Goal: Task Accomplishment & Management: Complete application form

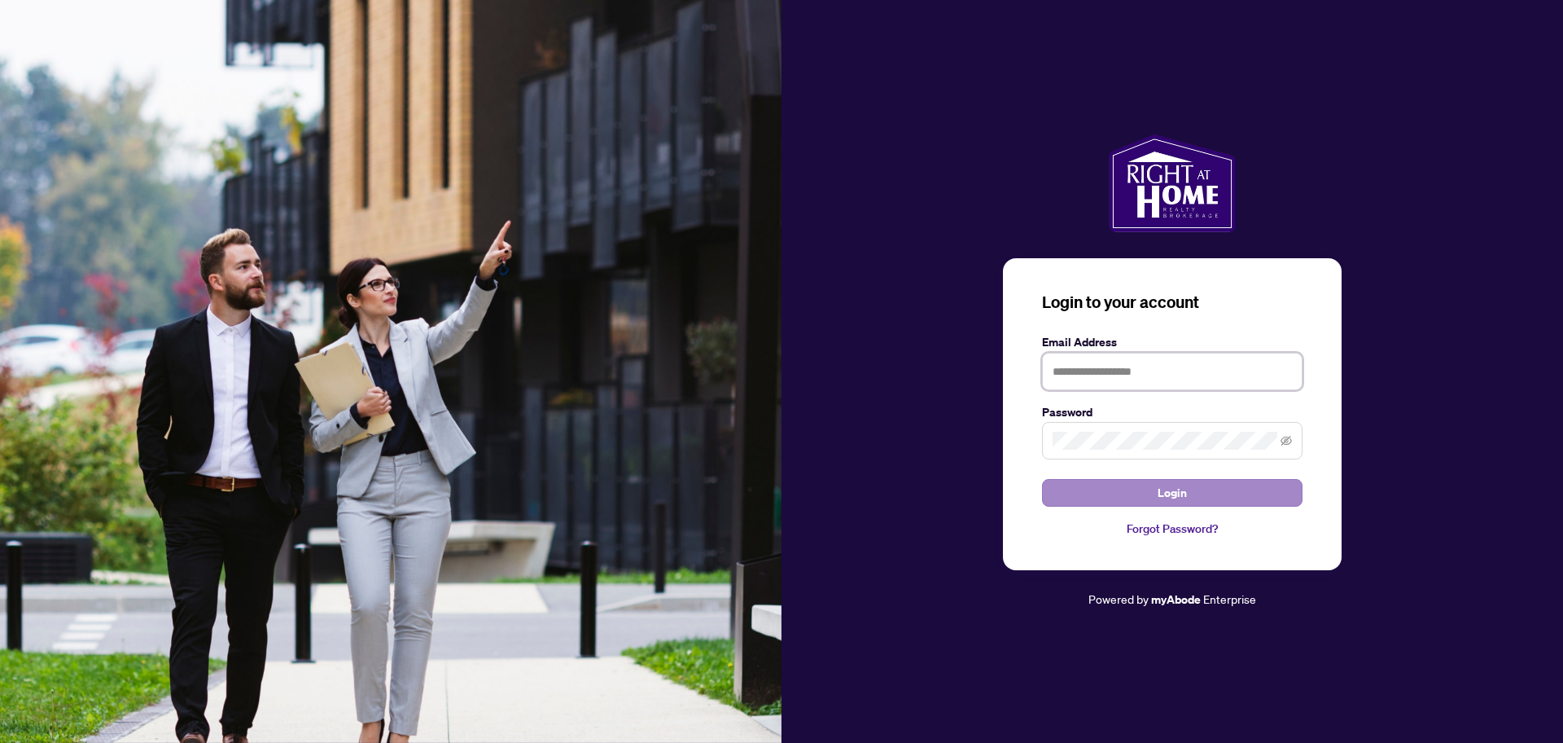
type input "**********"
click at [1167, 494] on span "Login" at bounding box center [1172, 493] width 29 height 26
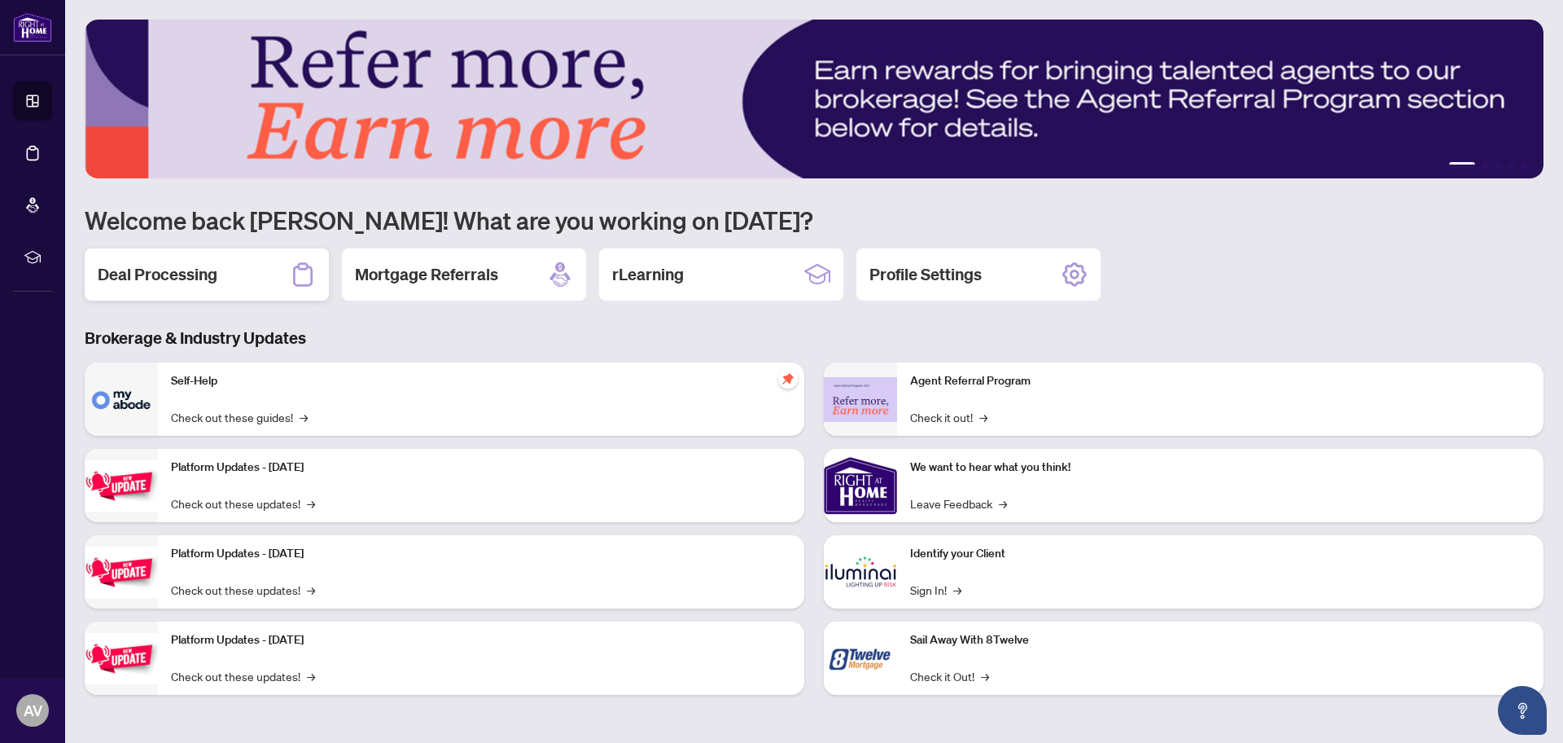
click at [168, 270] on h2 "Deal Processing" at bounding box center [158, 274] width 120 height 23
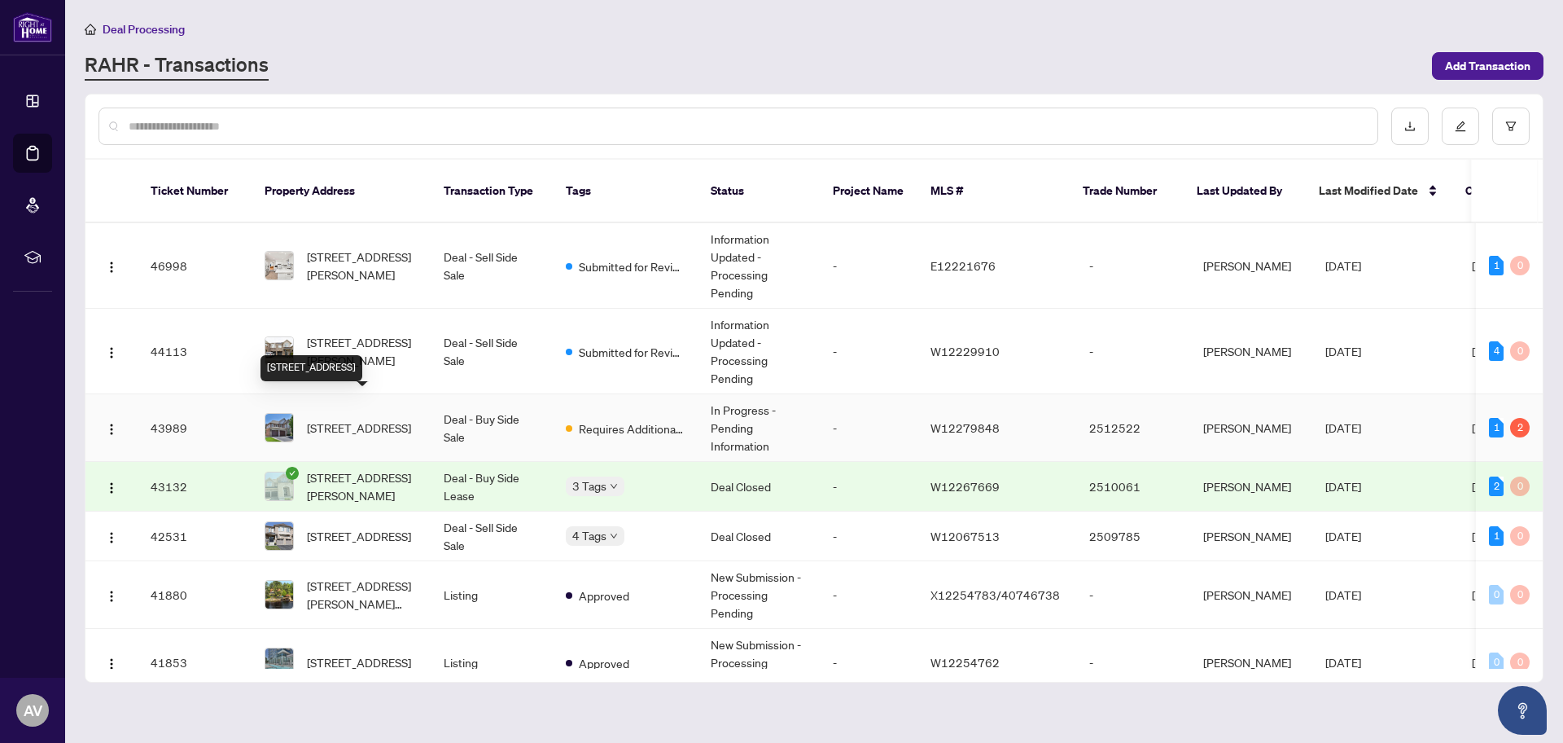
click at [375, 419] on span "[STREET_ADDRESS]" at bounding box center [359, 428] width 104 height 18
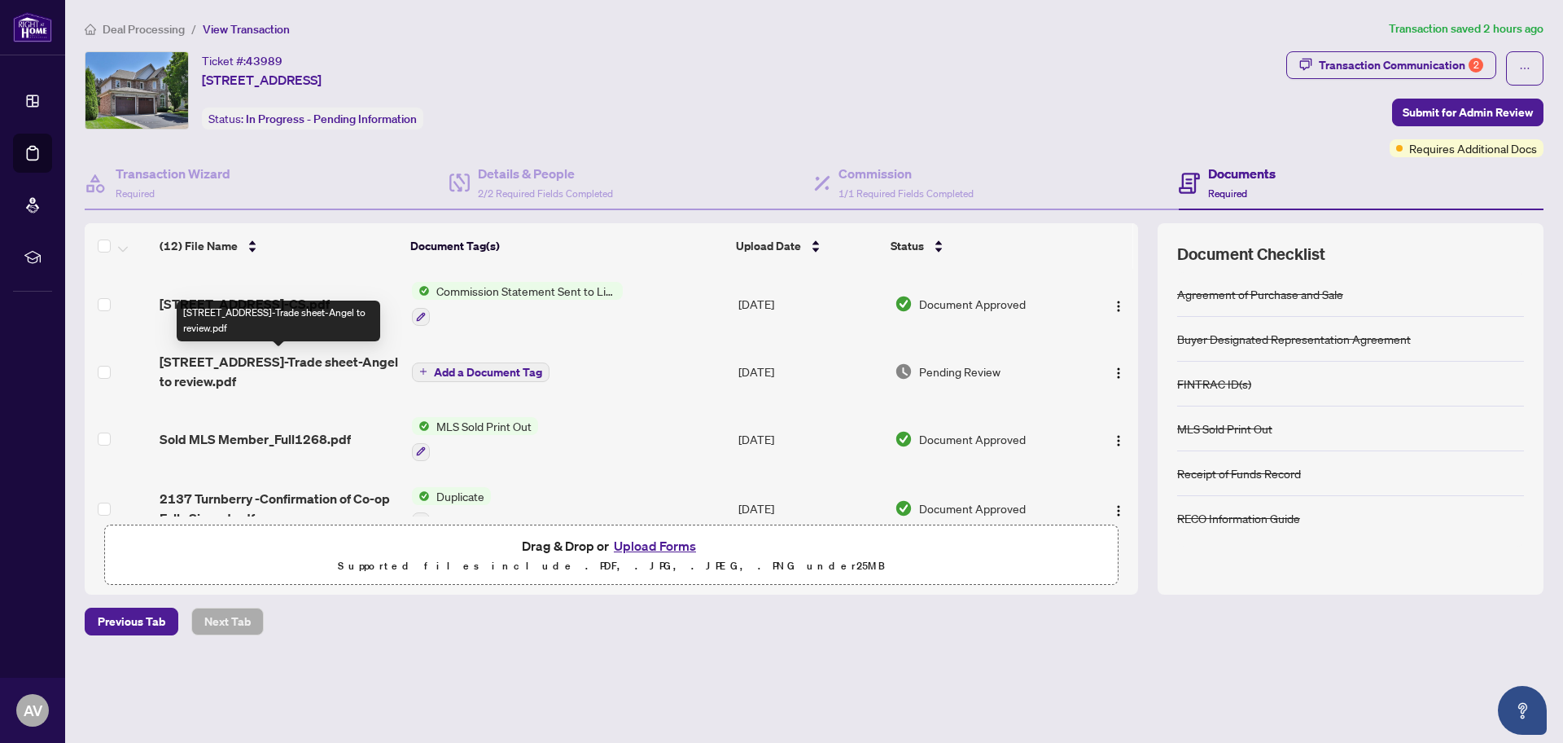
click at [262, 362] on span "[STREET_ADDRESS]-Trade sheet-Angel to review.pdf" at bounding box center [279, 371] width 239 height 39
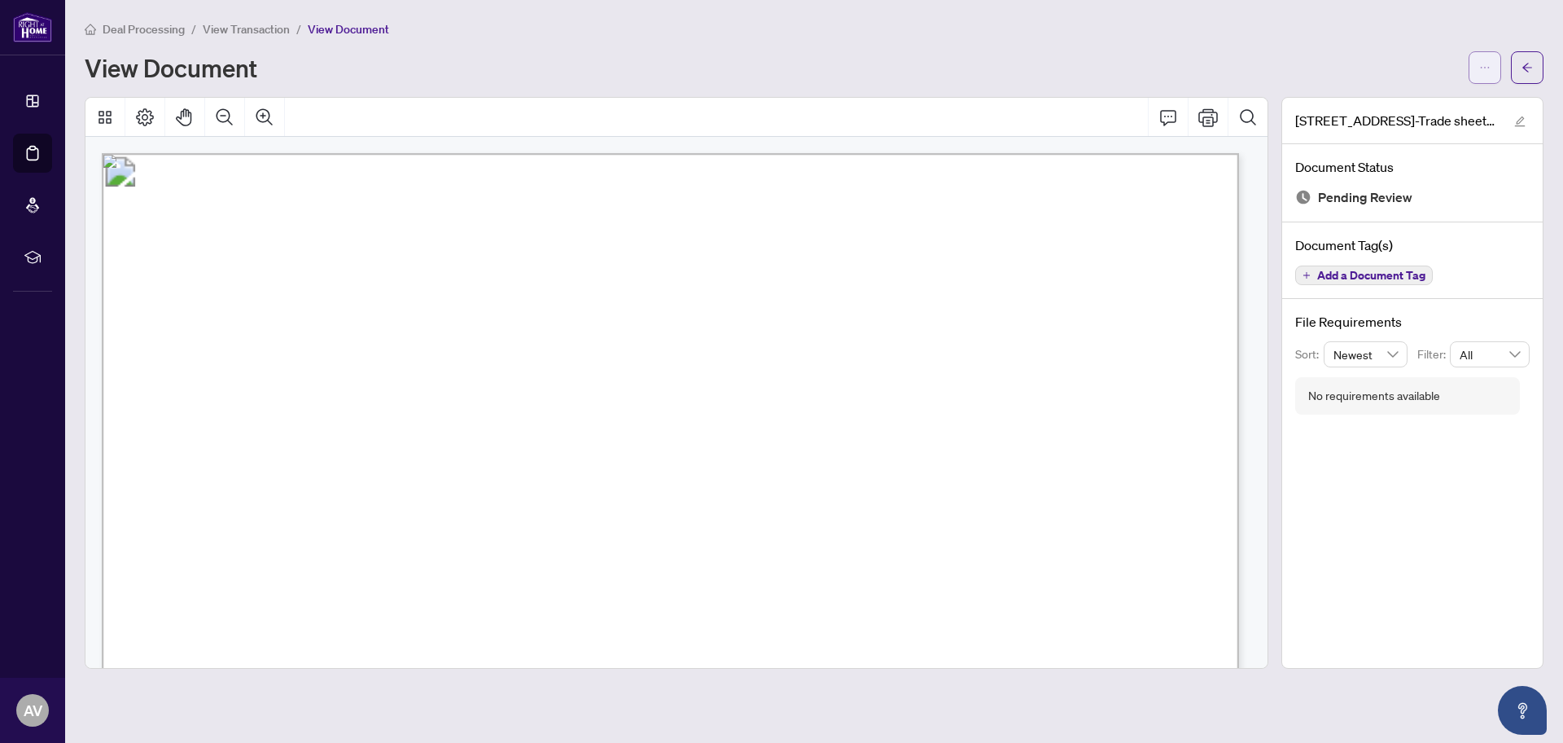
click at [1488, 67] on icon "ellipsis" at bounding box center [1485, 67] width 11 height 11
click at [1393, 101] on span "Download" at bounding box center [1427, 103] width 124 height 18
click at [1209, 120] on icon "Print" at bounding box center [1209, 117] width 20 height 18
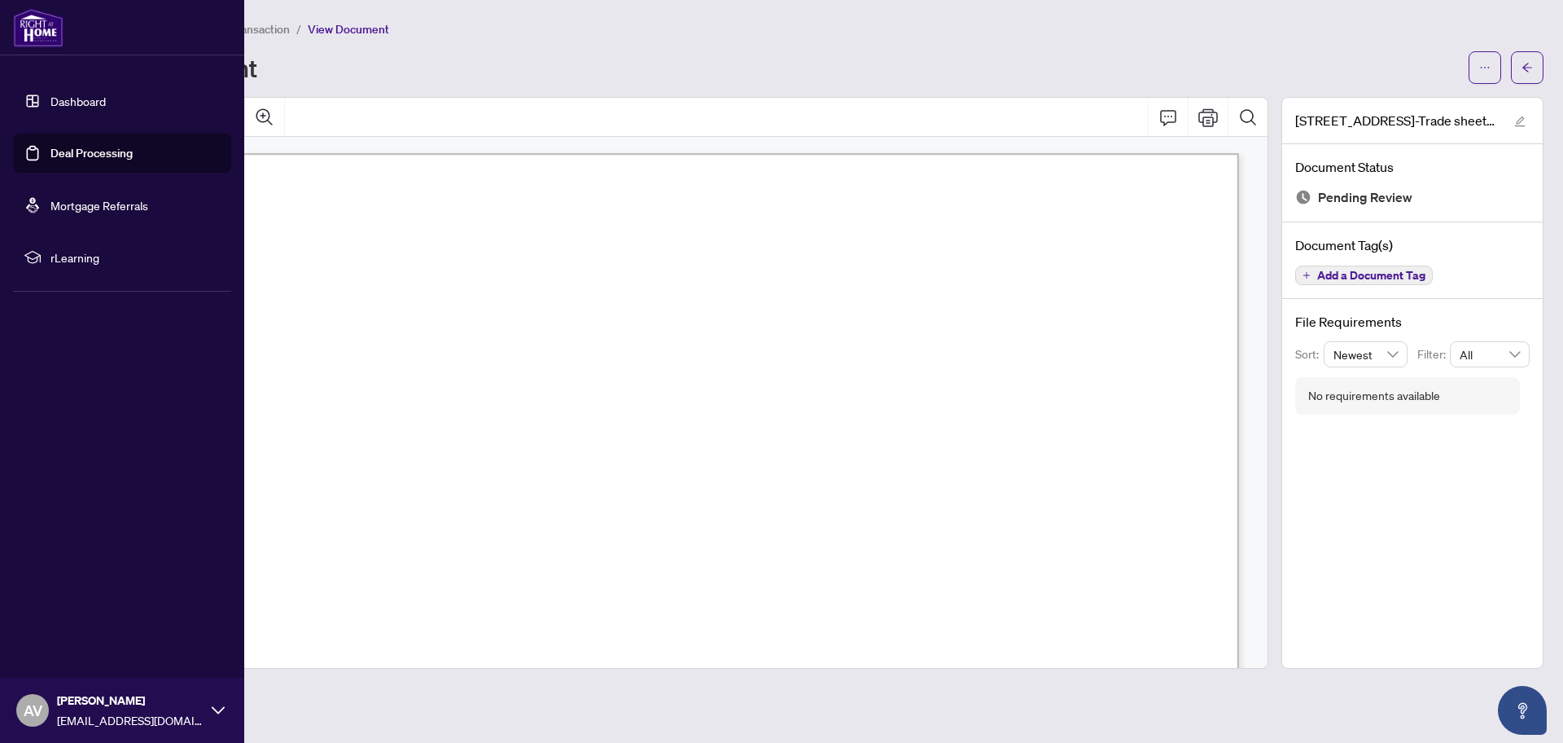
click at [79, 154] on link "Deal Processing" at bounding box center [91, 153] width 82 height 15
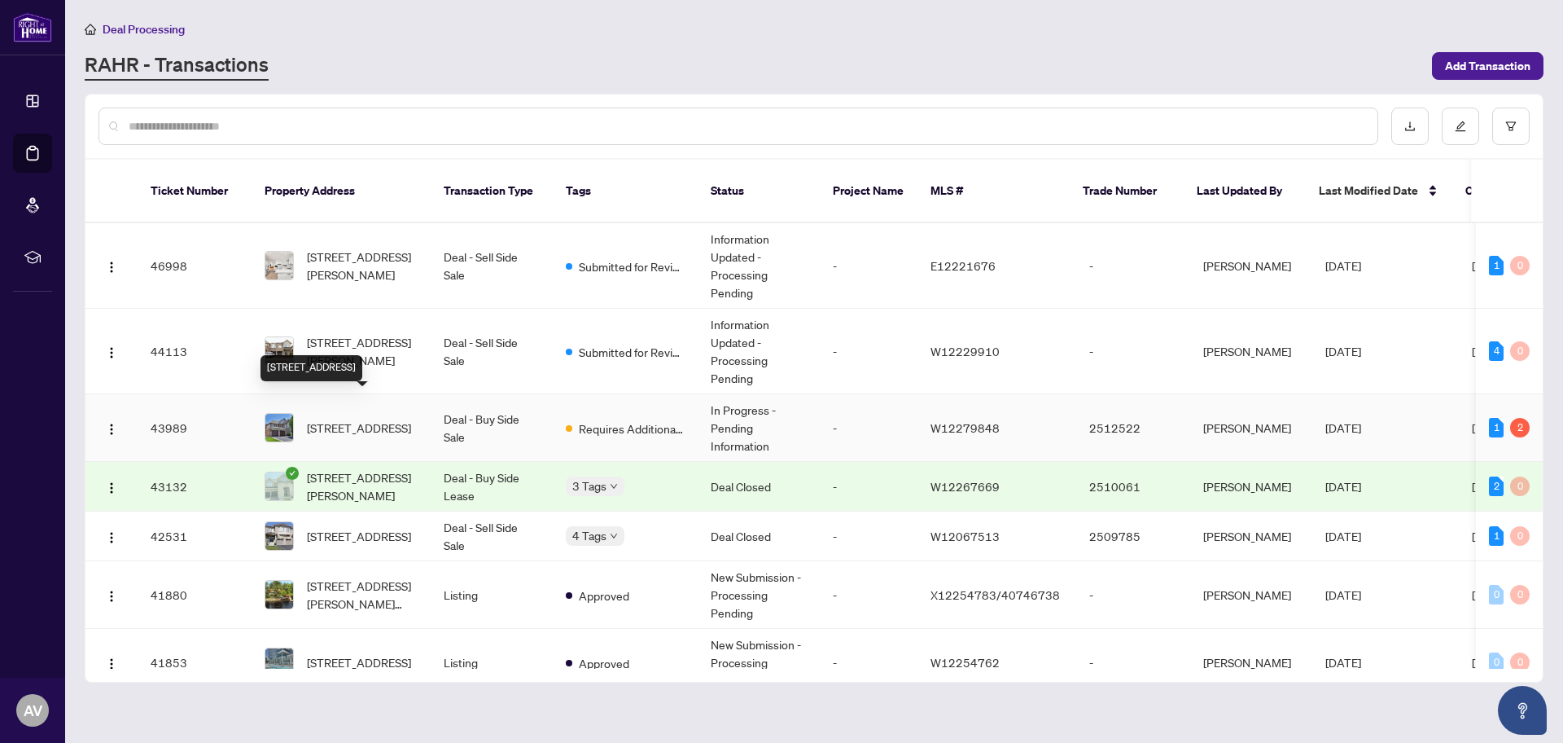
click at [358, 419] on span "[STREET_ADDRESS]" at bounding box center [359, 428] width 104 height 18
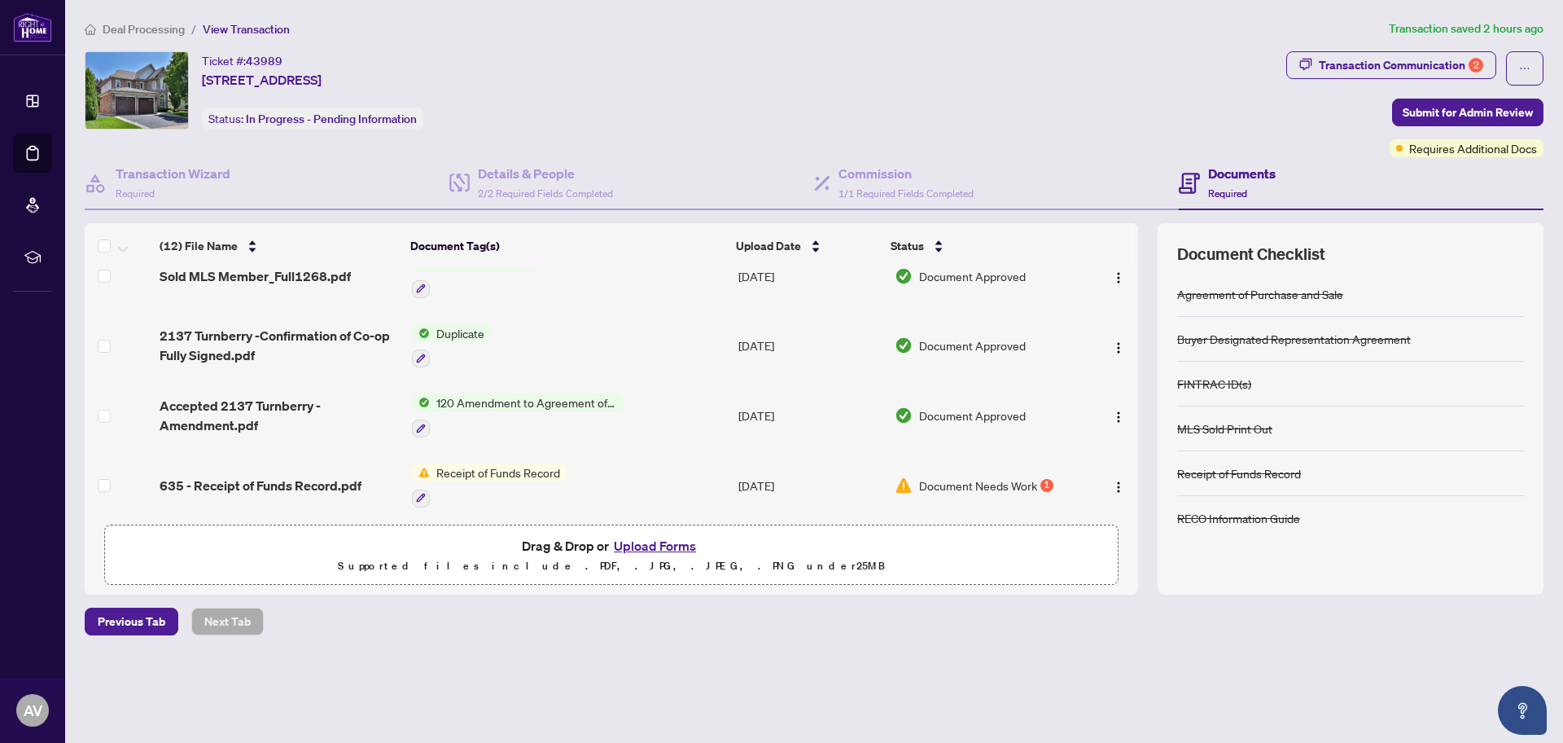
scroll to position [326, 0]
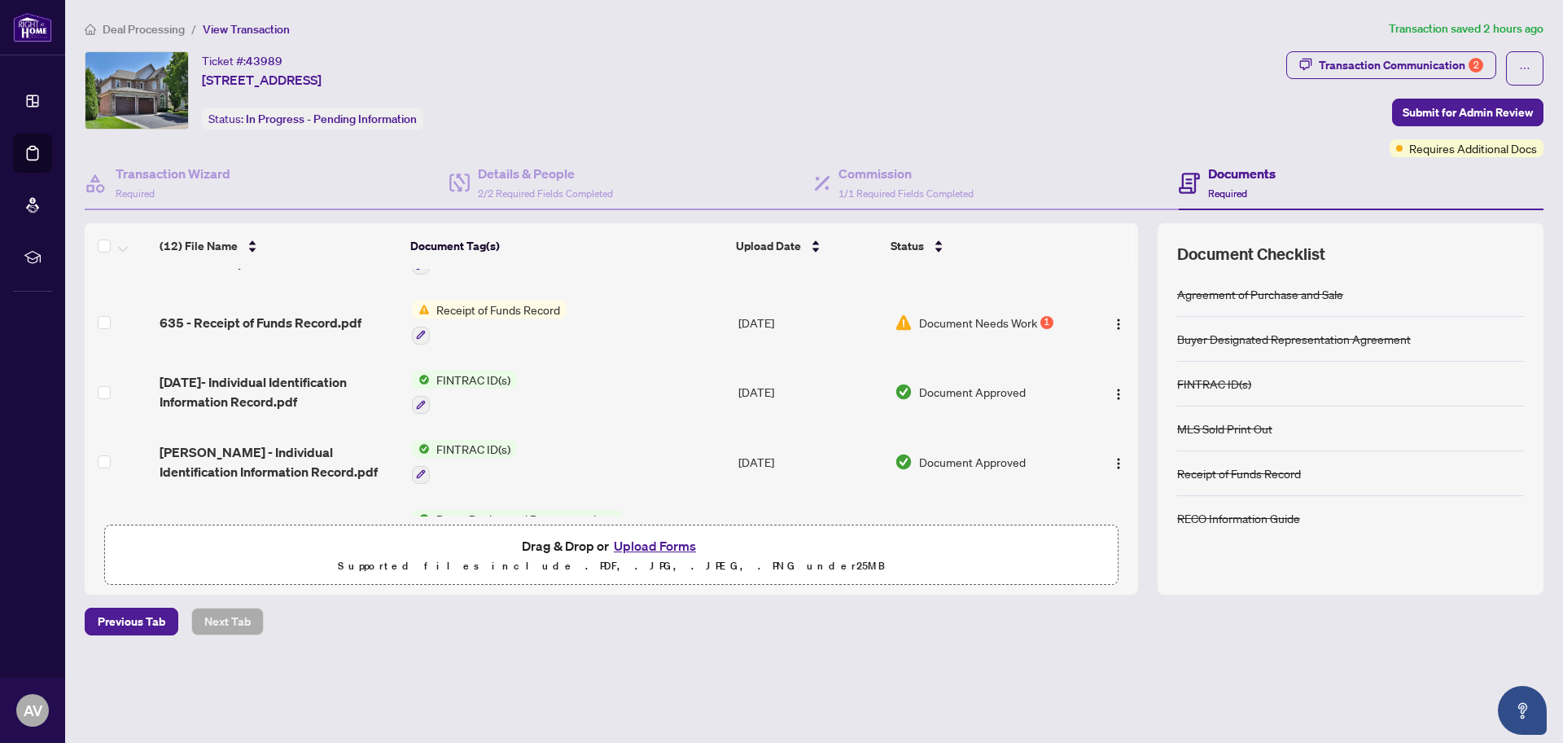
click at [495, 306] on span "Receipt of Funds Record" at bounding box center [498, 309] width 137 height 18
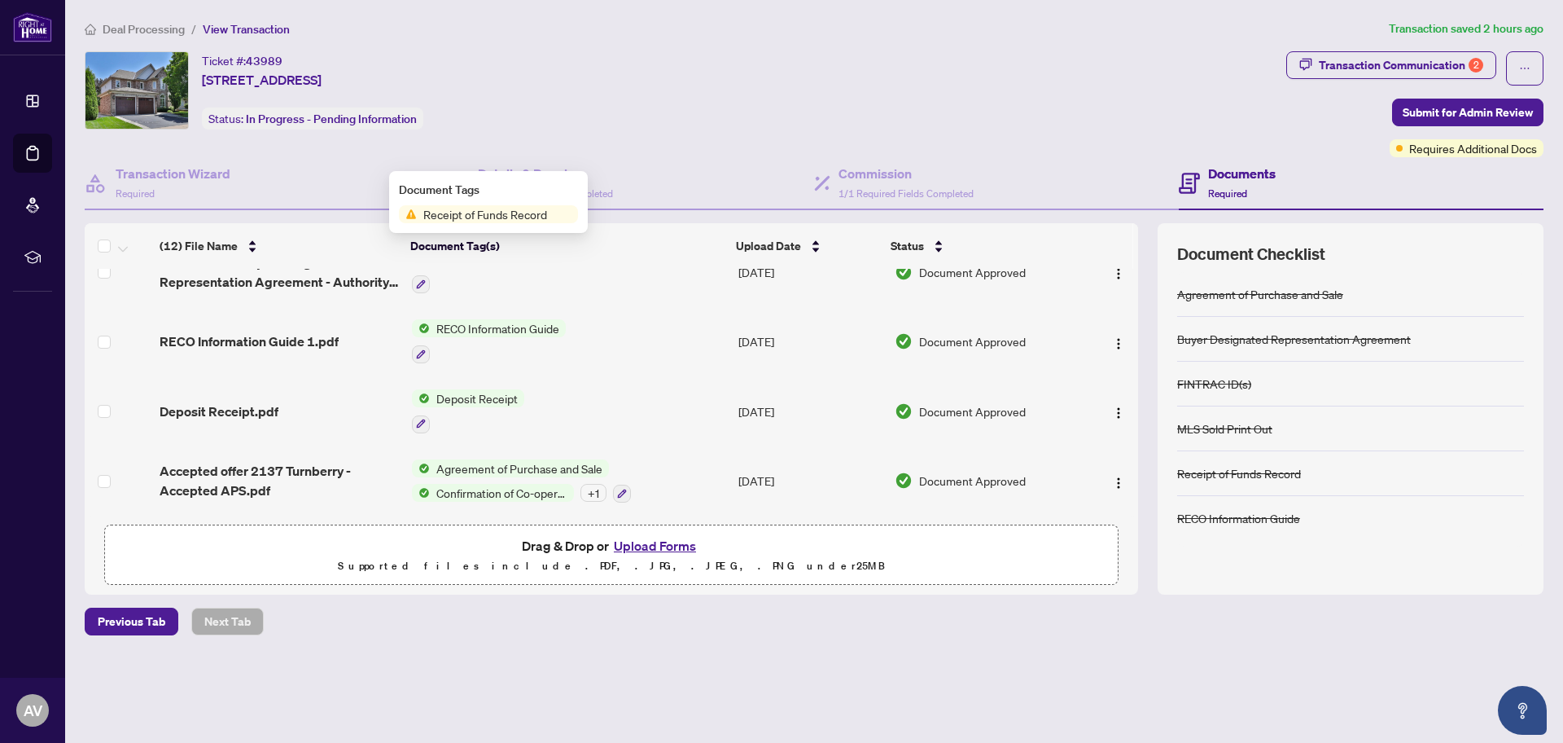
scroll to position [261, 0]
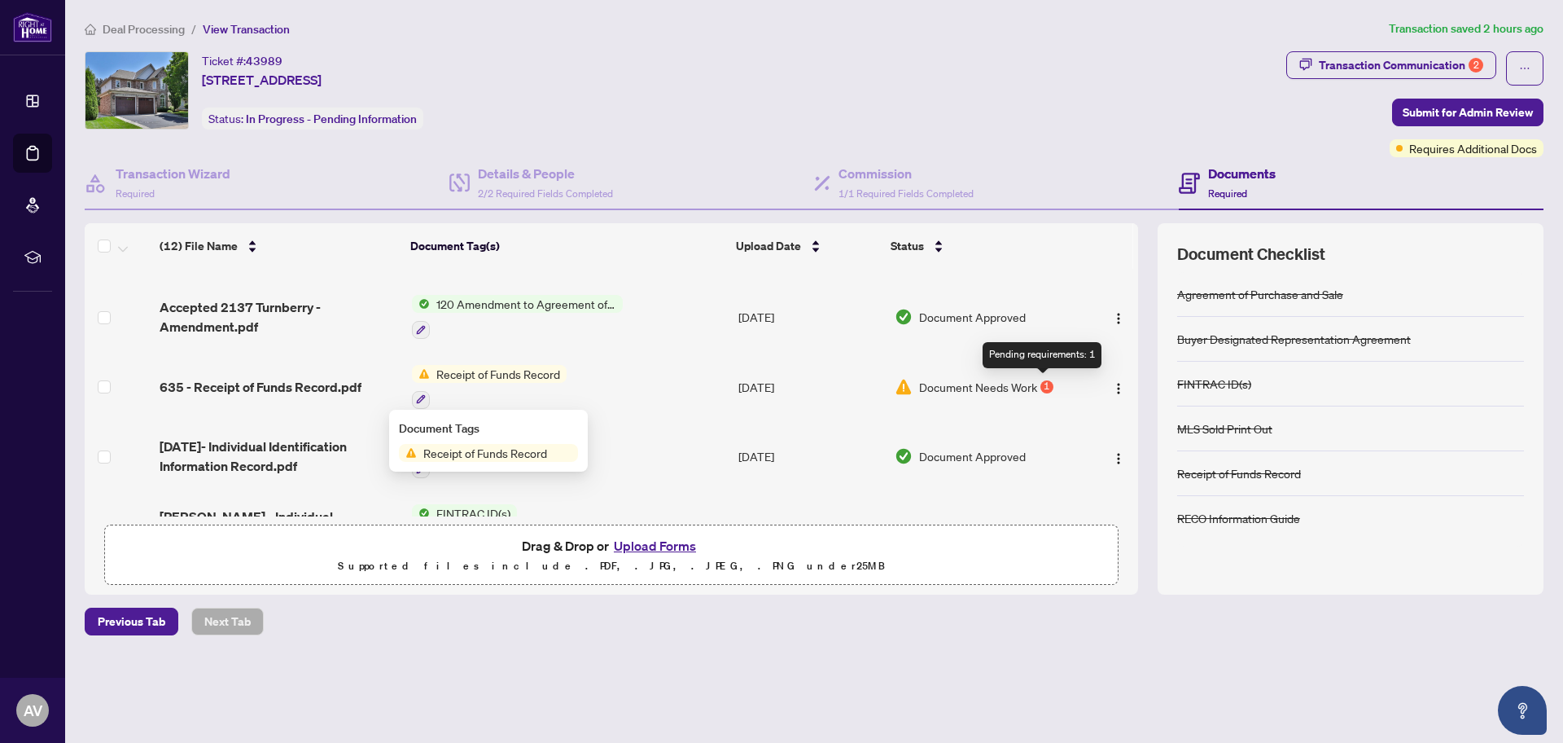
click at [1041, 388] on div "1" at bounding box center [1047, 386] width 13 height 13
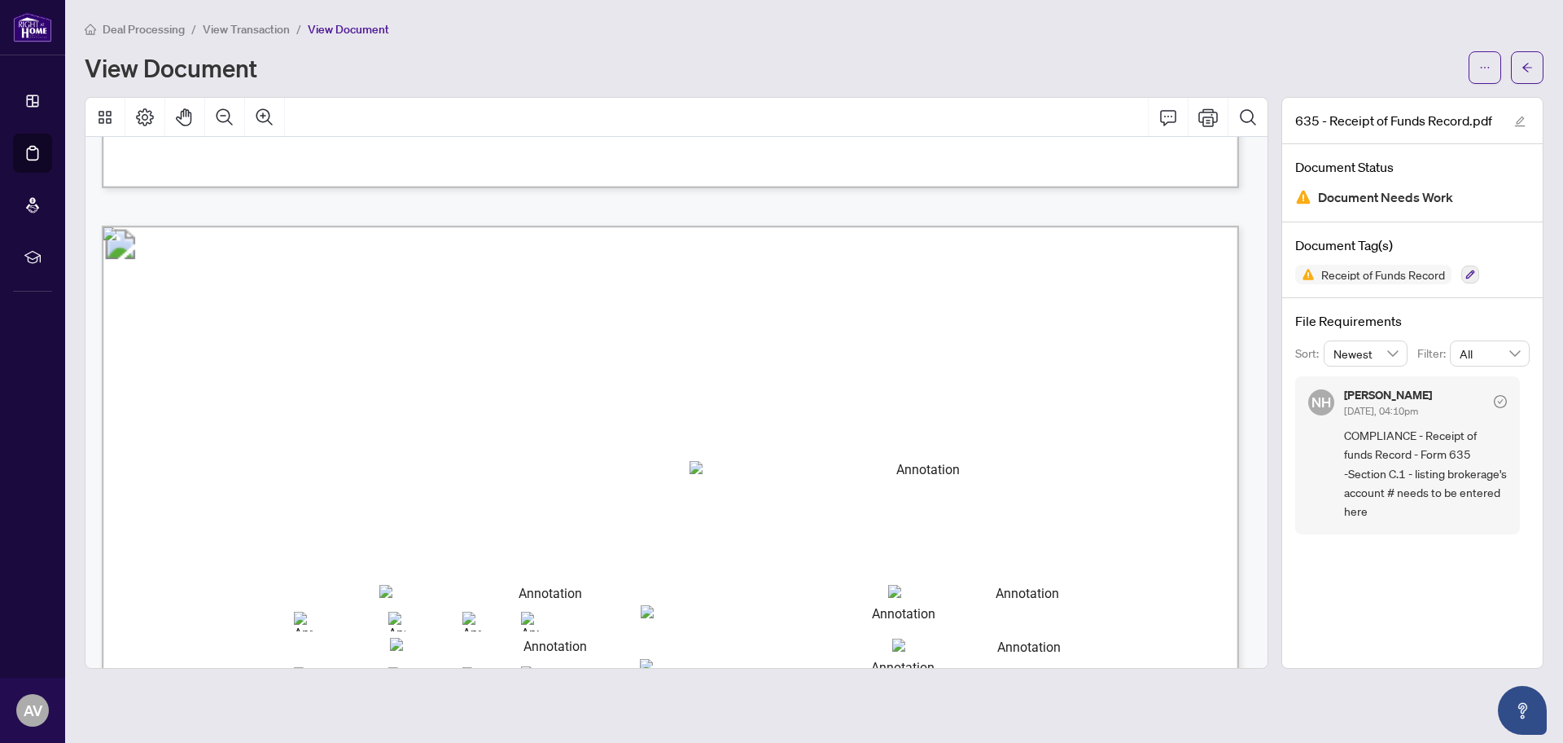
scroll to position [1466, 0]
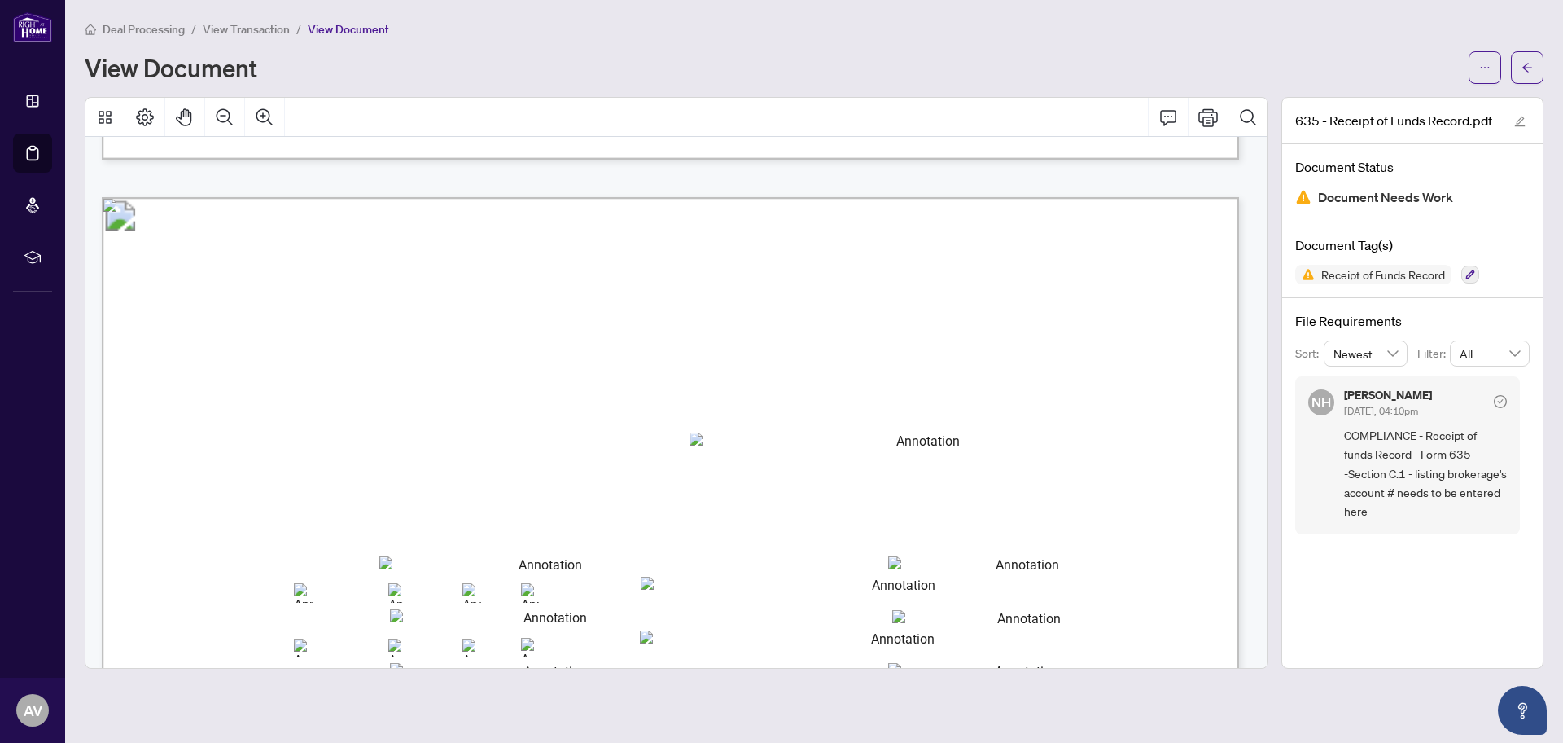
click at [268, 29] on span "View Transaction" at bounding box center [246, 29] width 87 height 15
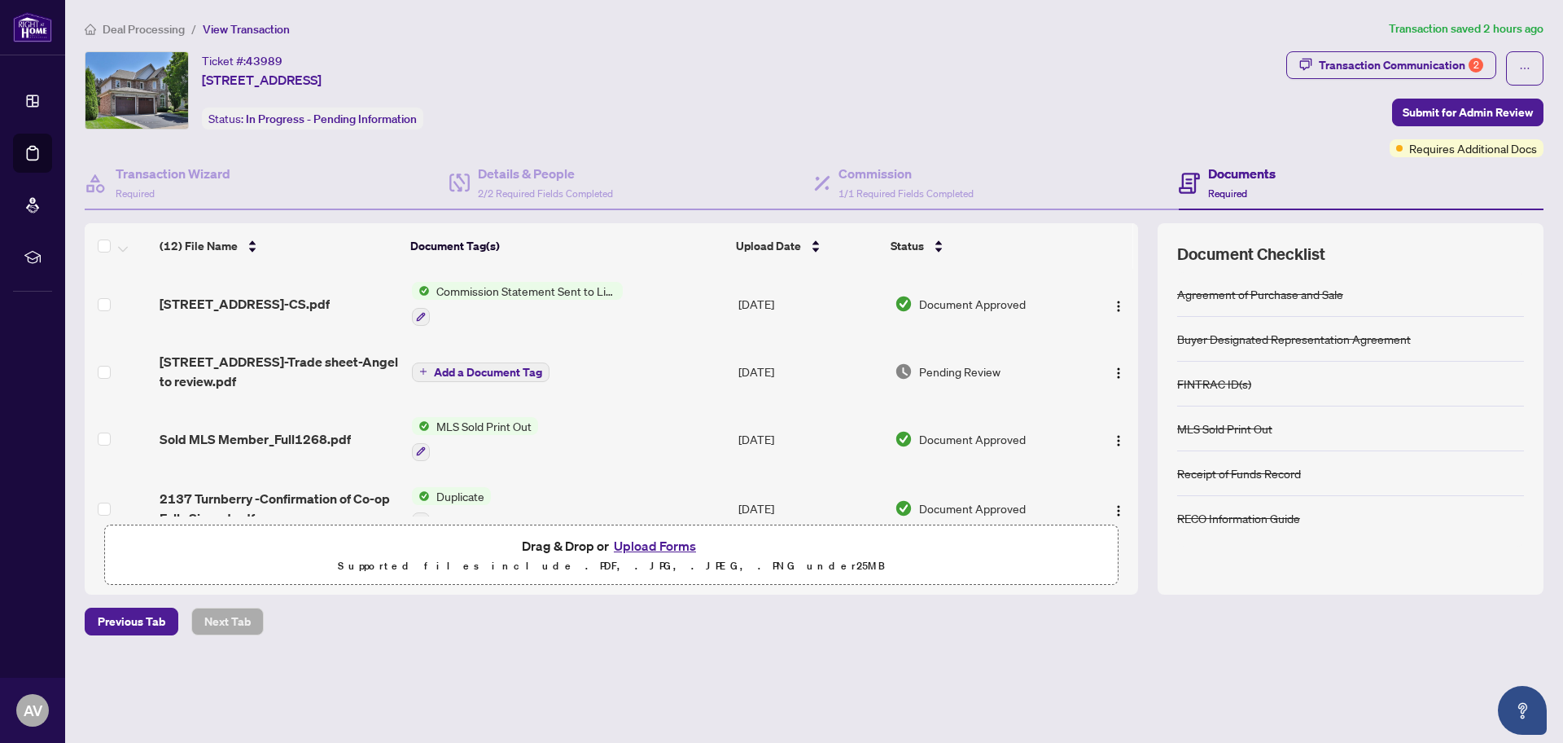
click at [651, 542] on button "Upload Forms" at bounding box center [655, 545] width 92 height 21
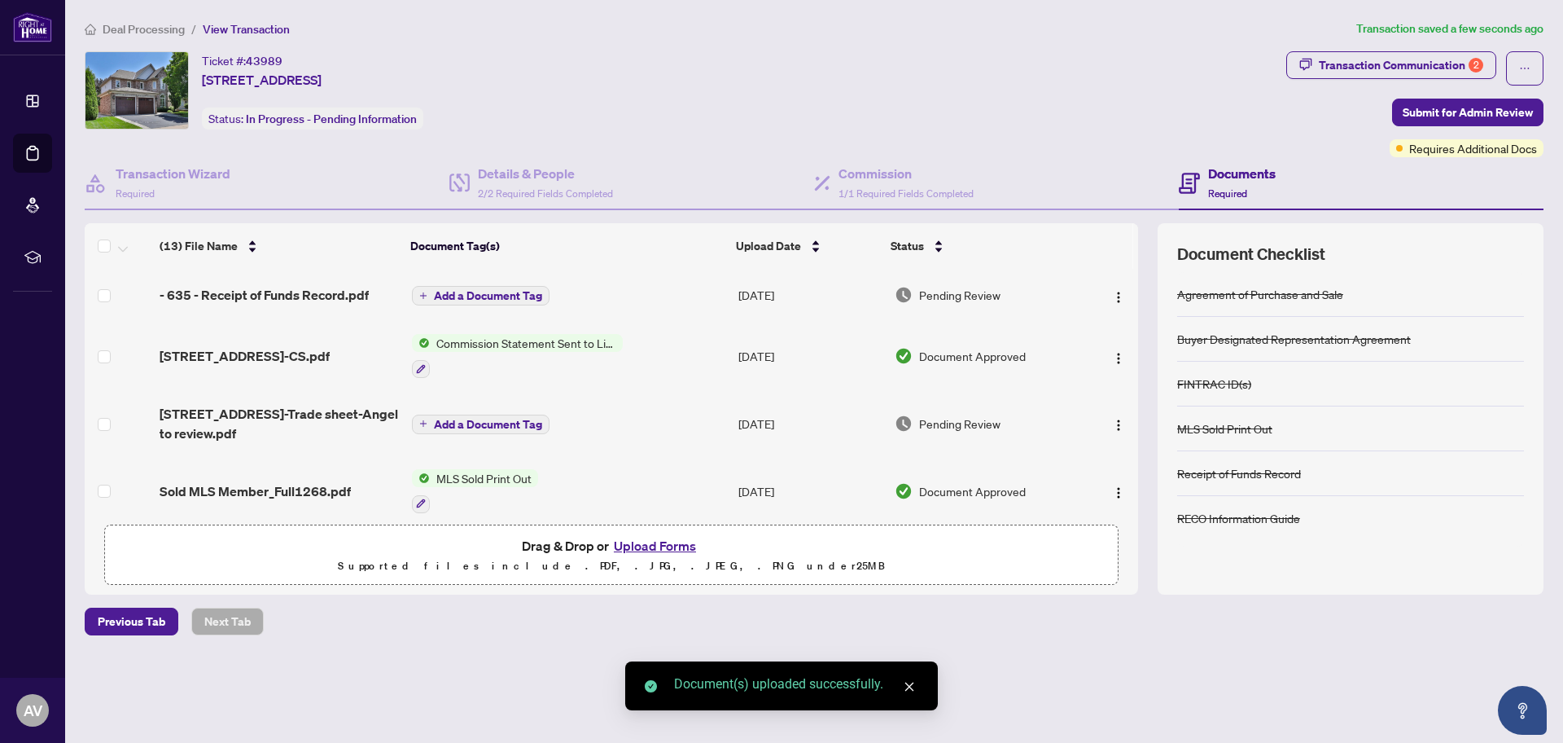
click at [488, 300] on span "Add a Document Tag" at bounding box center [488, 295] width 108 height 11
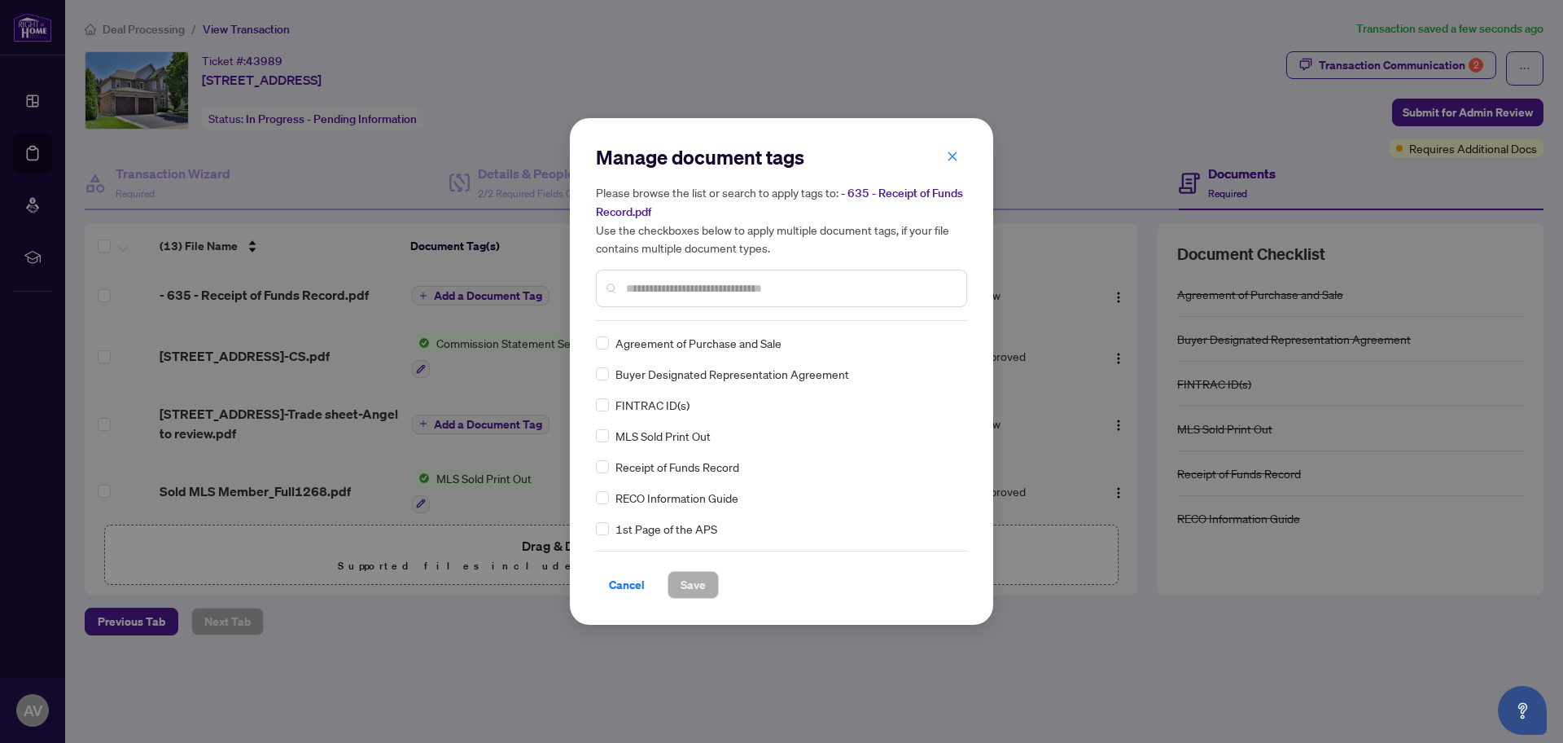
click at [651, 284] on input "text" at bounding box center [789, 288] width 327 height 18
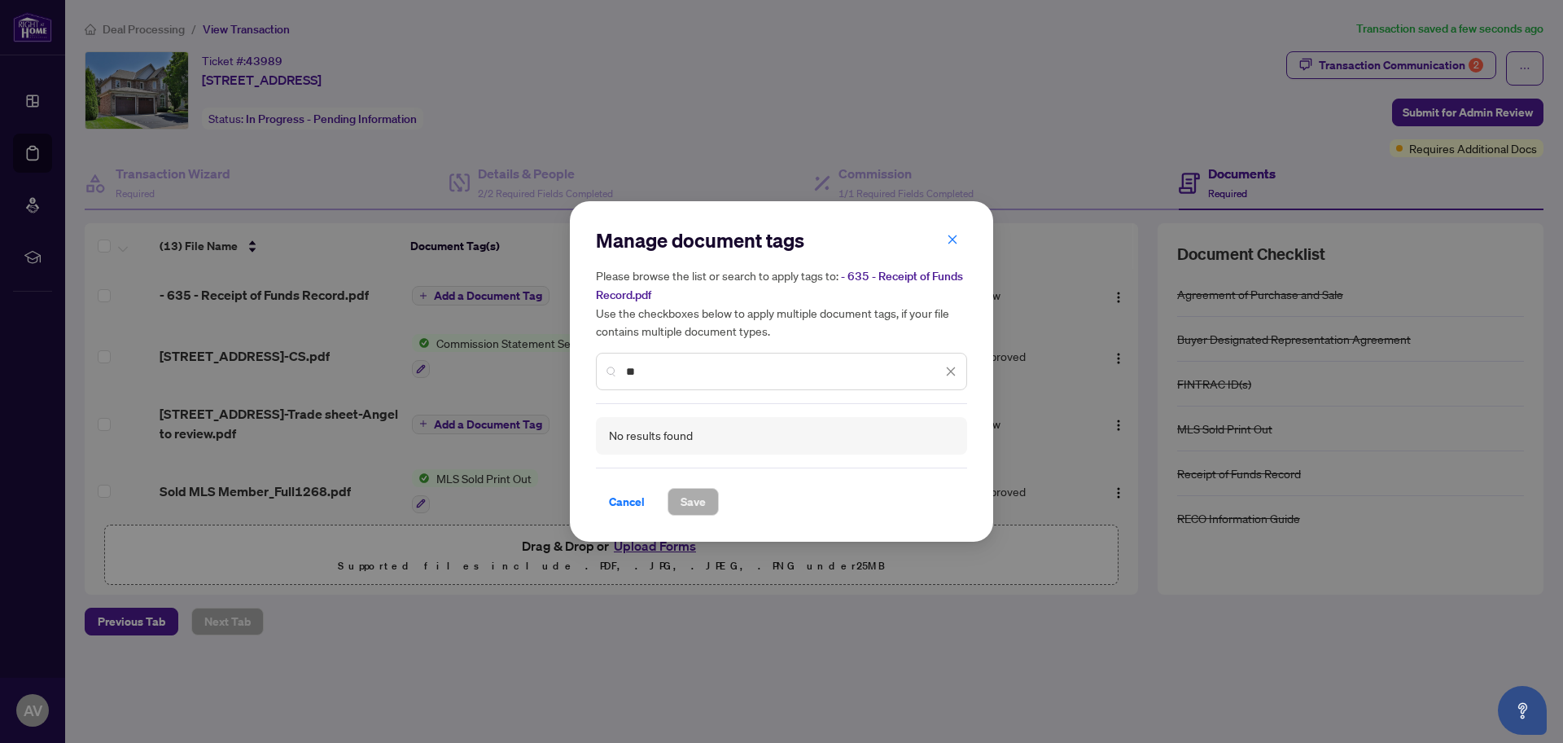
type input "*"
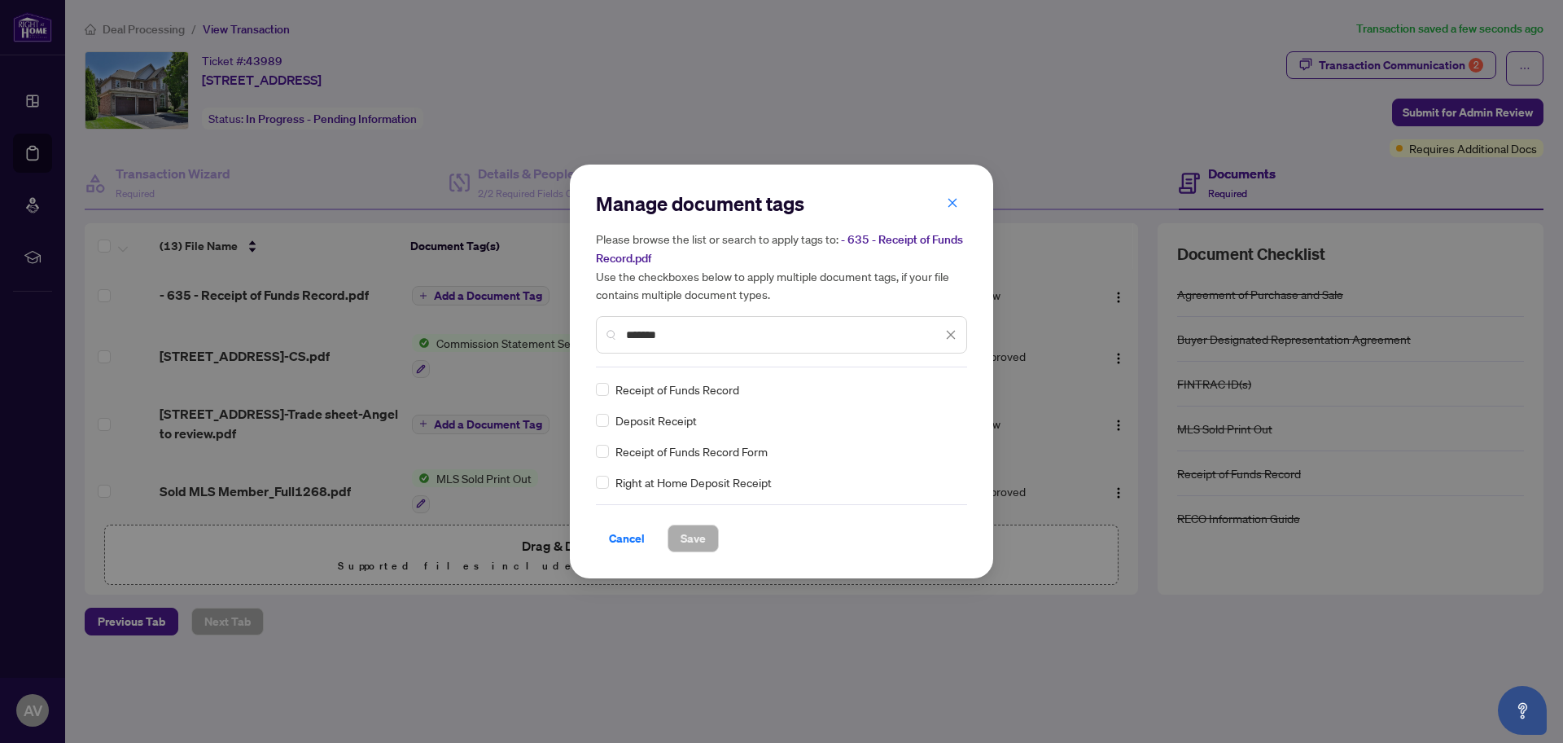
type input "*******"
click at [692, 538] on span "Save" at bounding box center [693, 538] width 25 height 26
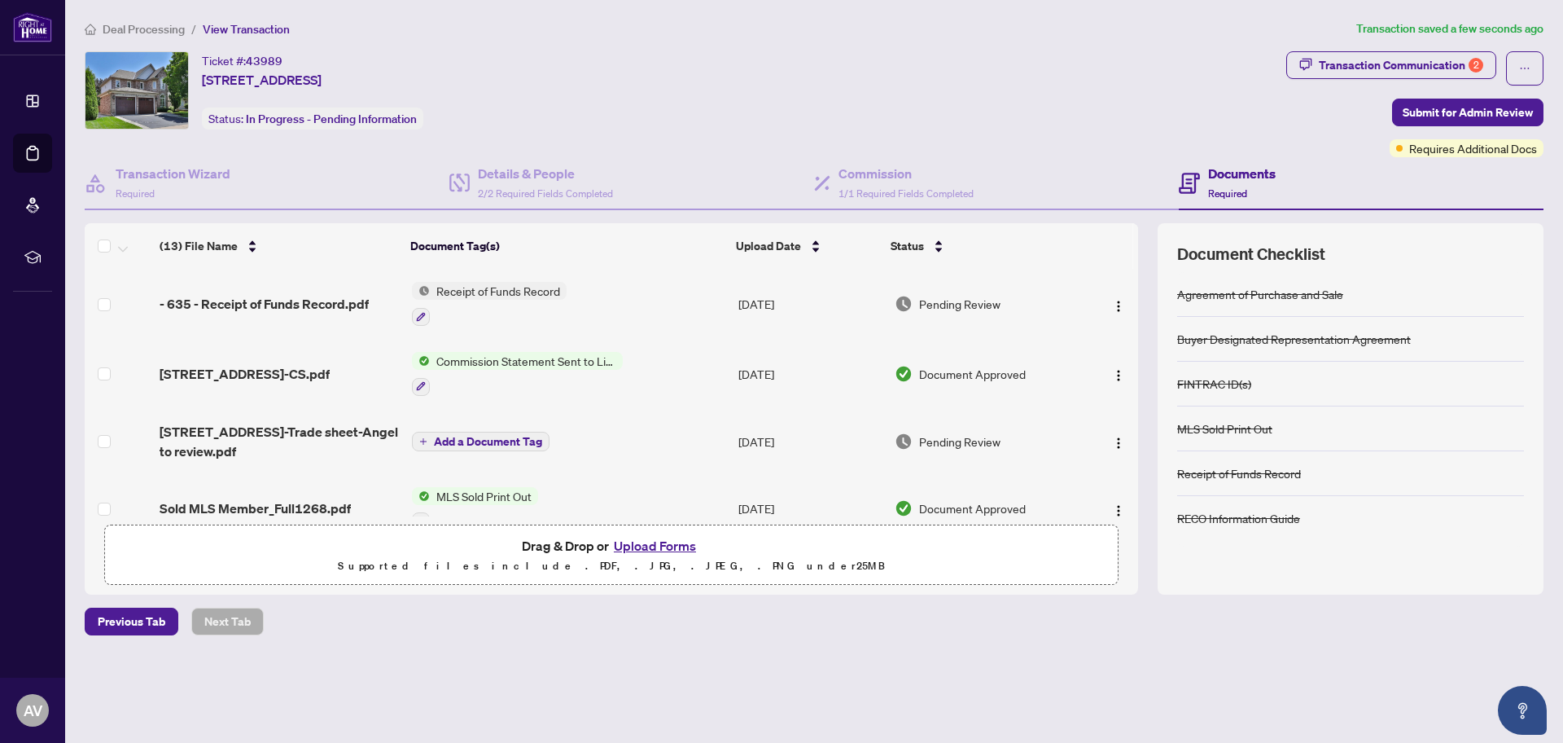
click at [643, 541] on button "Upload Forms" at bounding box center [655, 545] width 92 height 21
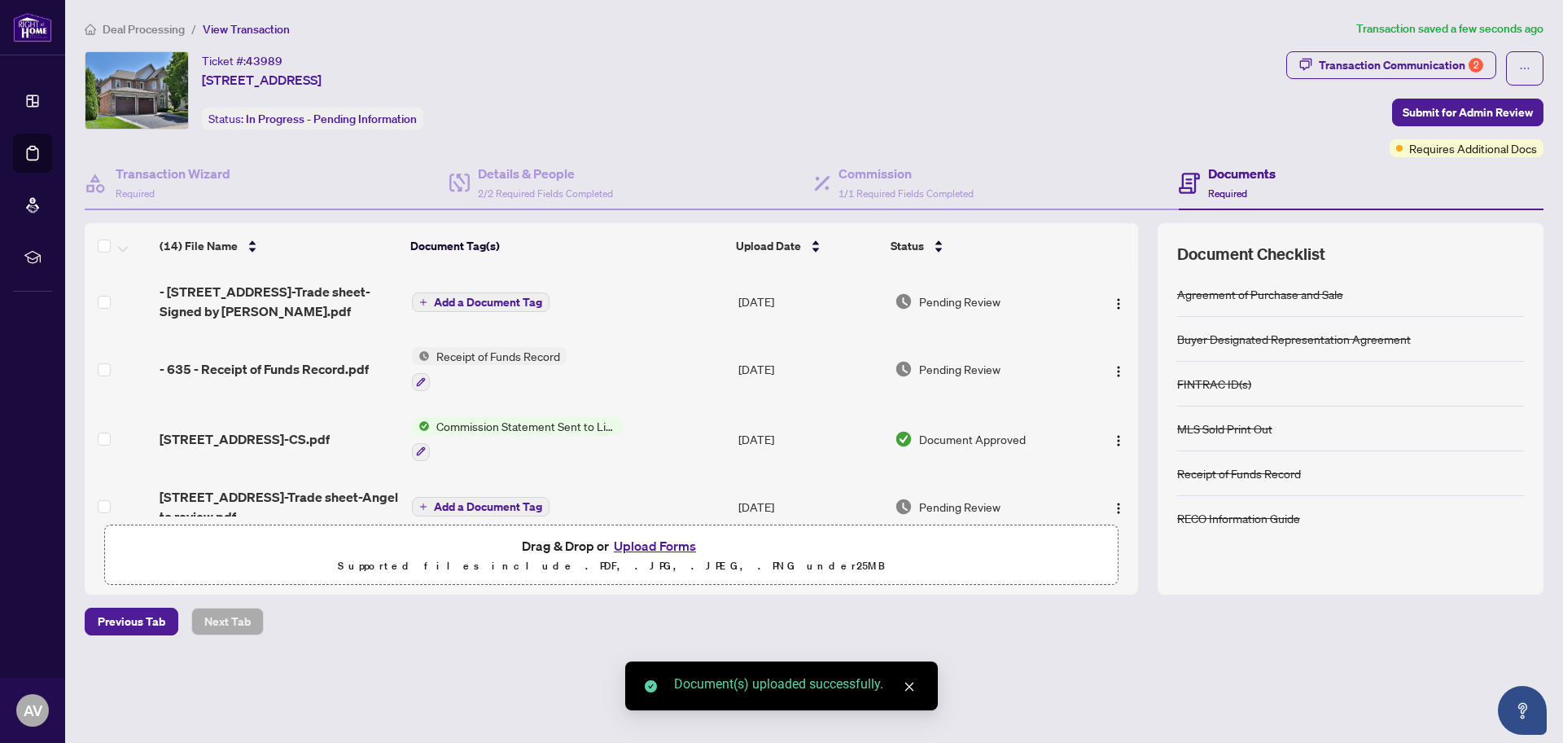
click at [489, 300] on span "Add a Document Tag" at bounding box center [488, 301] width 108 height 11
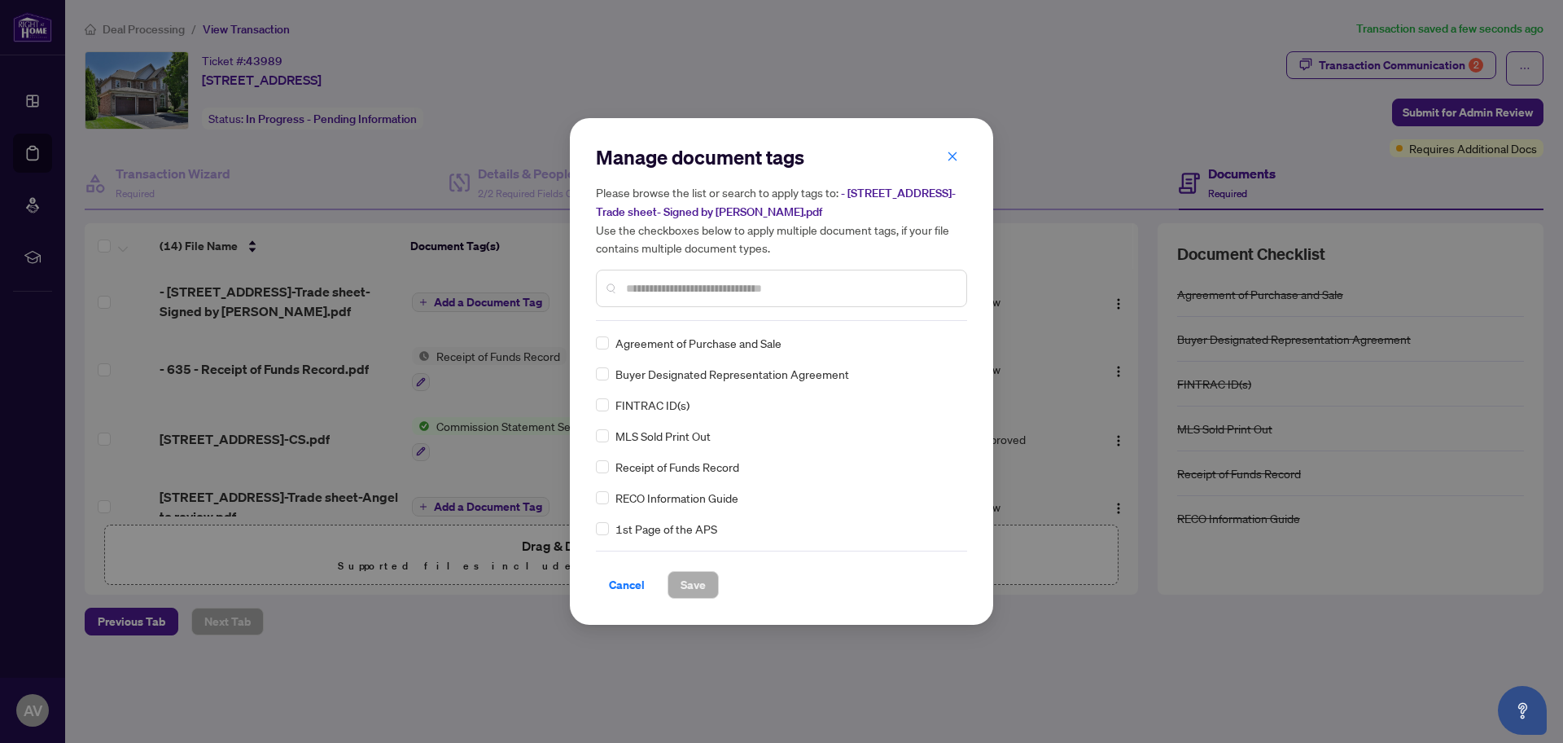
click at [653, 287] on input "text" at bounding box center [789, 288] width 327 height 18
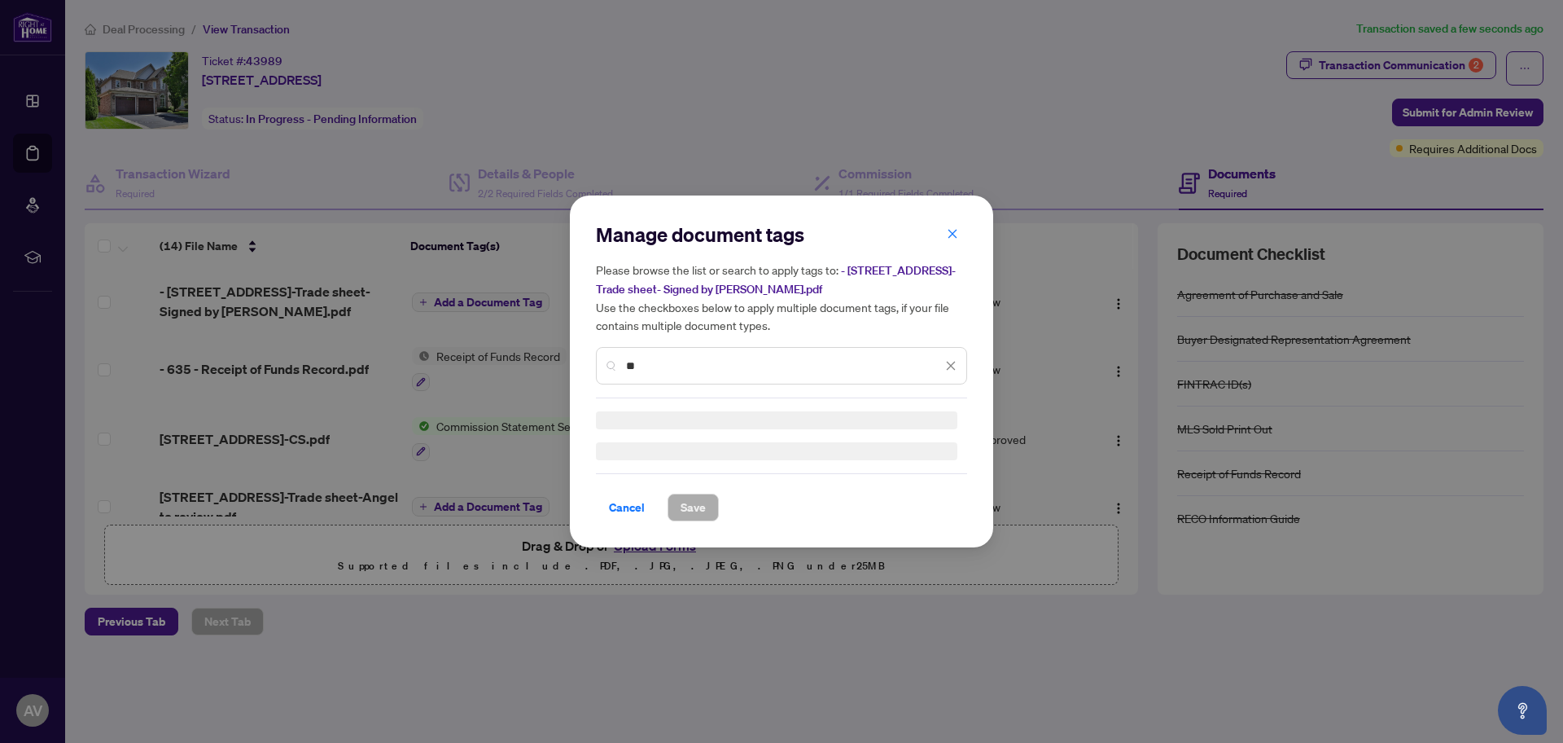
type input "*"
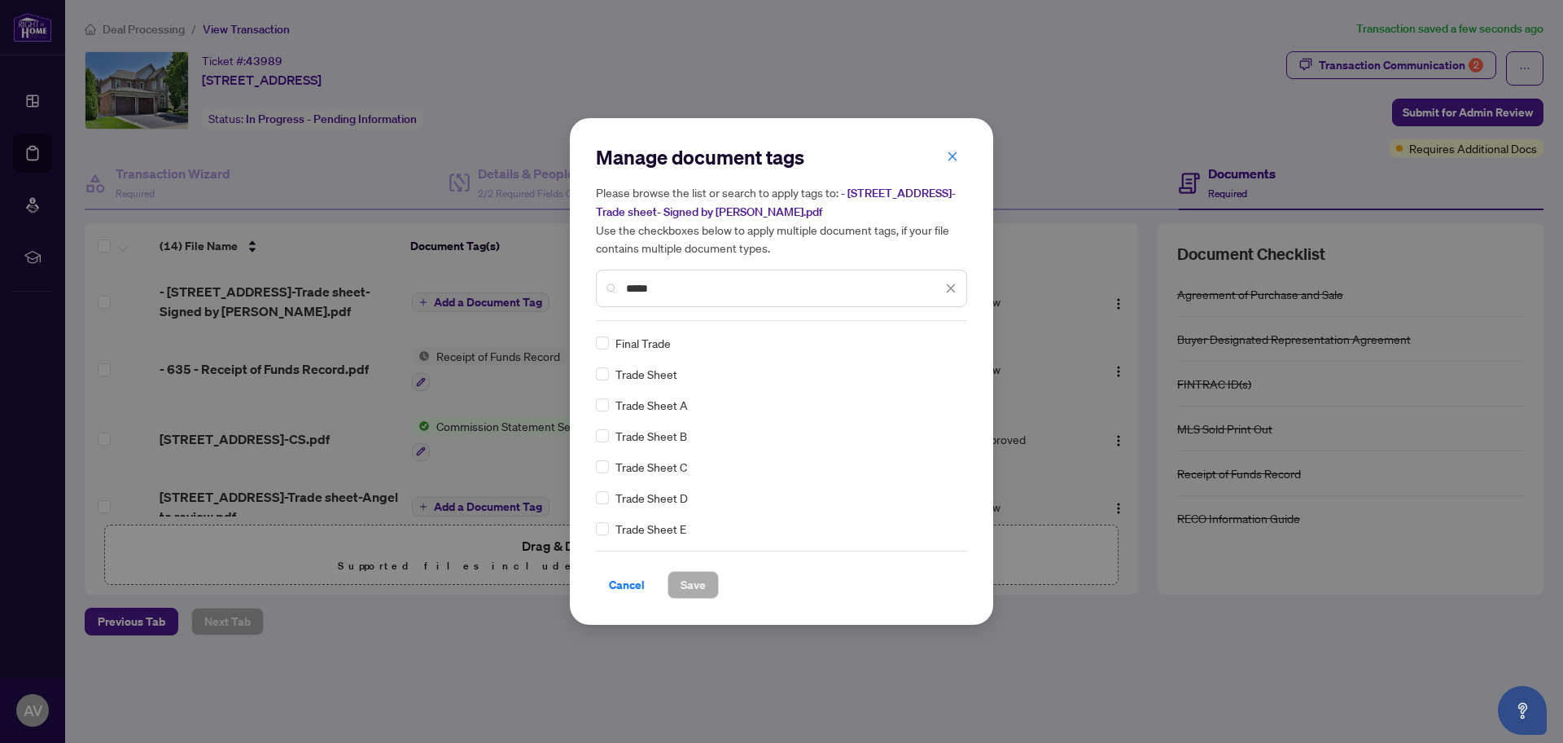
type input "*****"
click at [693, 584] on span "Save" at bounding box center [693, 585] width 25 height 26
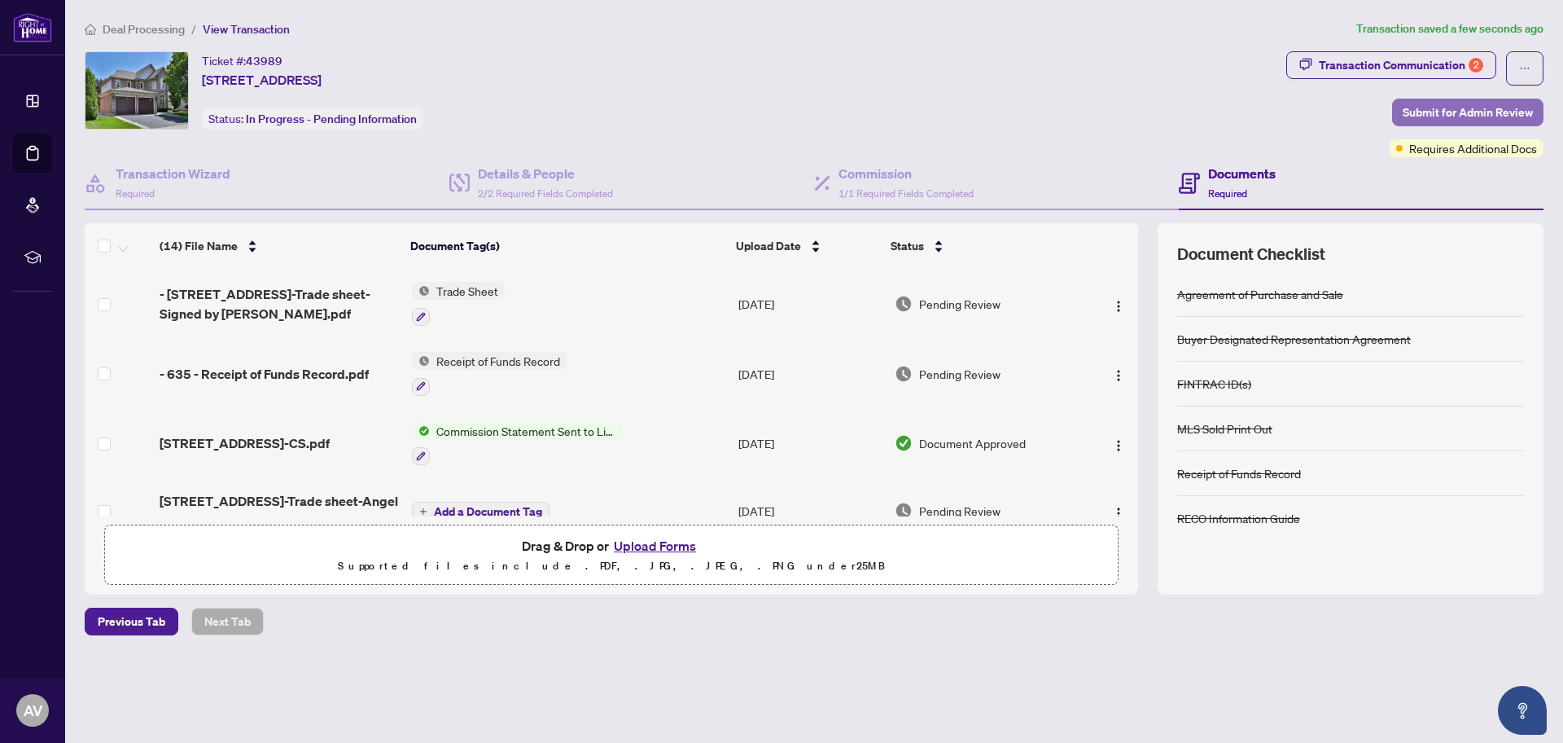
click at [1459, 105] on span "Submit for Admin Review" at bounding box center [1468, 112] width 130 height 26
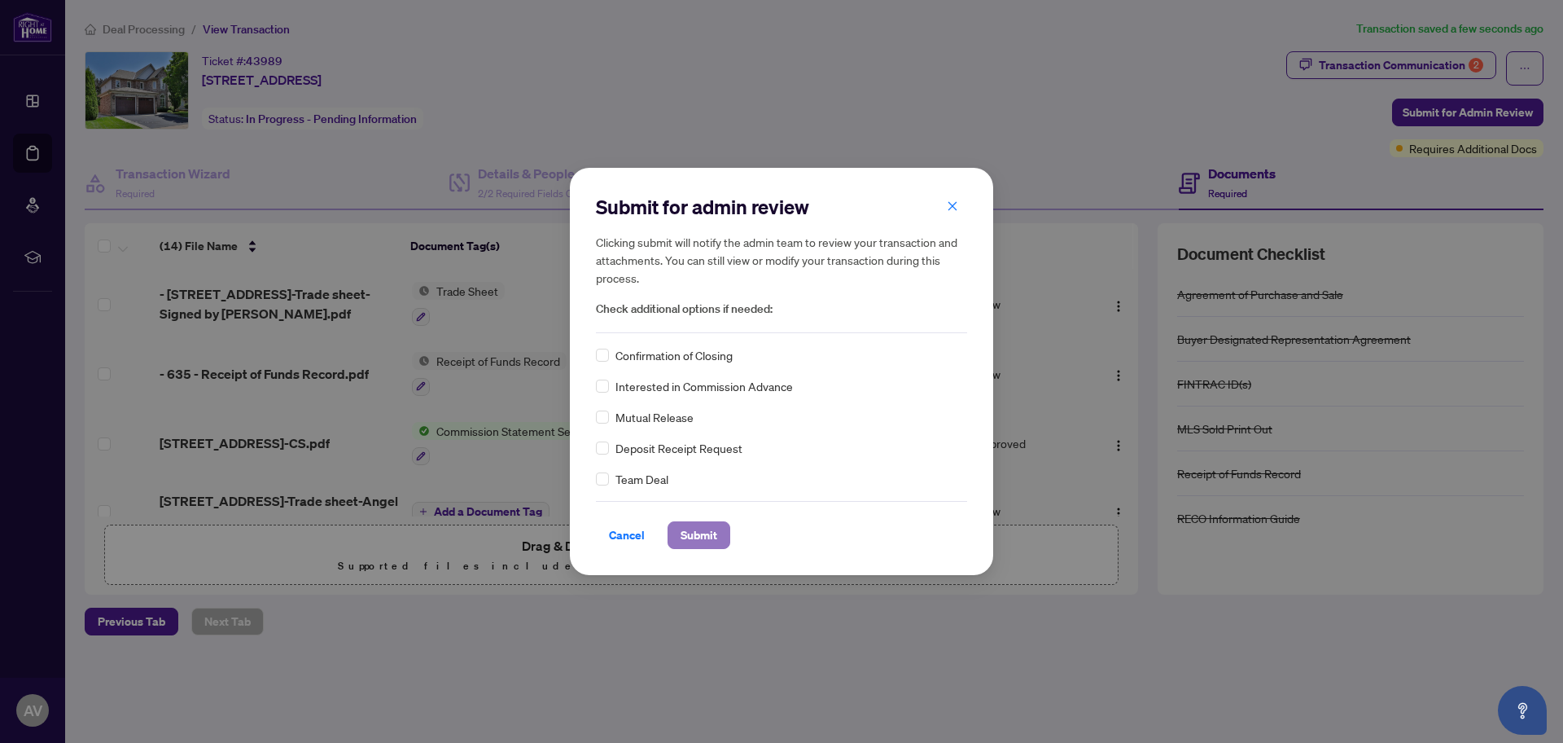
click at [696, 530] on span "Submit" at bounding box center [699, 535] width 37 height 26
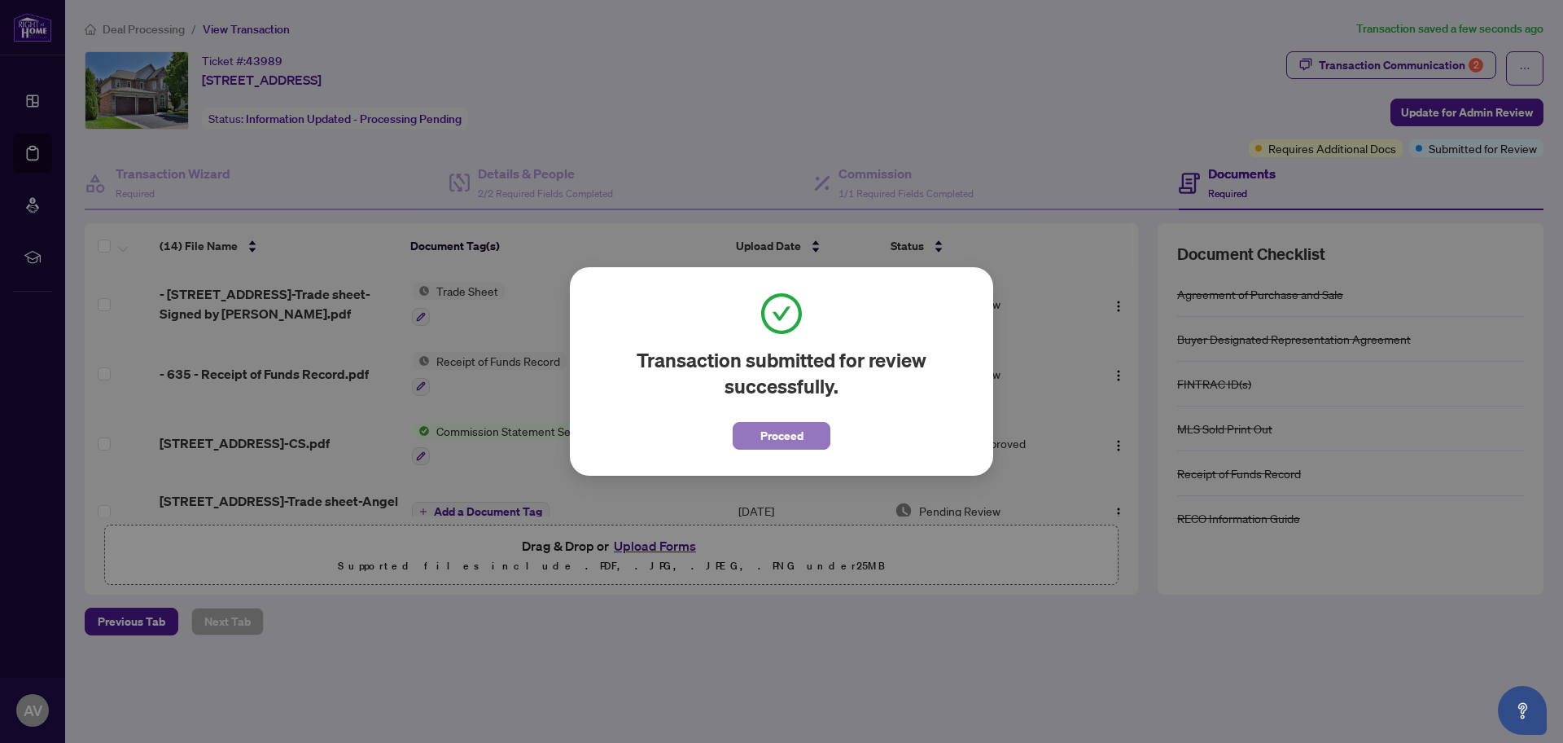
click at [772, 432] on span "Proceed" at bounding box center [782, 436] width 43 height 26
